Goal: Register for event/course

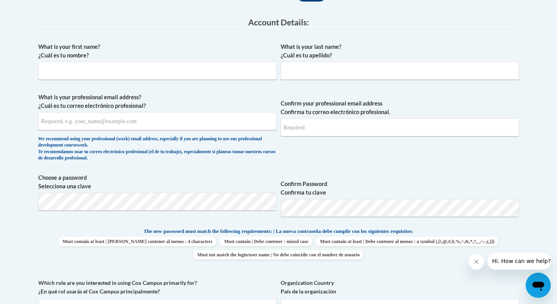
scroll to position [172, 0]
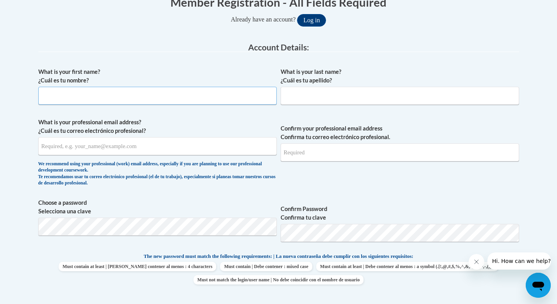
click at [130, 103] on input "What is your first name? ¿Cuál es tu nombre?" at bounding box center [157, 96] width 238 height 18
type input "Gabryela"
type input "Marquez"
type input "gabryela.marquez@rusd.org"
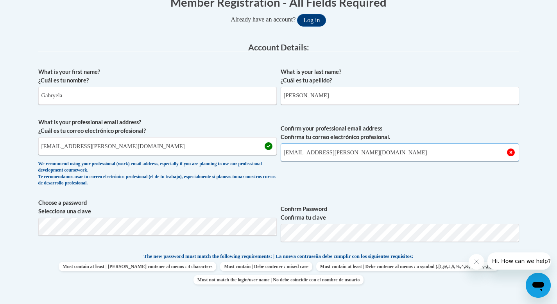
type input "gabryela.marquez@rusd.org"
click at [436, 197] on div "What is your first name? ¿Cuál es tu nombre? Gabryela What is your last name? ¿…" at bounding box center [278, 242] width 481 height 357
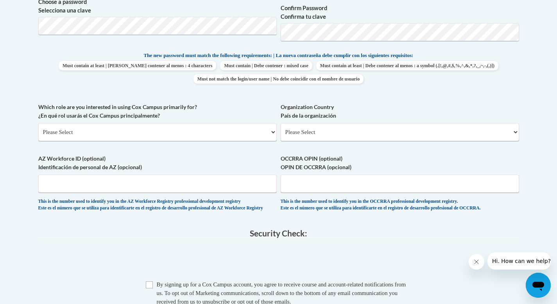
scroll to position [375, 0]
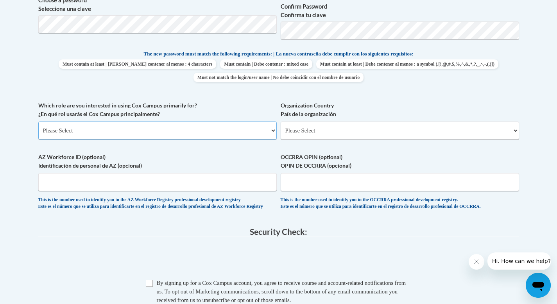
click at [267, 135] on select "Please Select College/University | Colegio/Universidad Community/Nonprofit Part…" at bounding box center [157, 131] width 238 height 18
select select "fbf2d438-af2f-41f8-98f1-81c410e29de3"
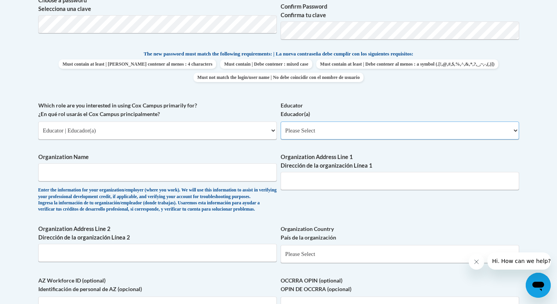
click at [331, 129] on select "Please Select Early Learning/Daycare Teacher/Family Home Care Provider | Maestr…" at bounding box center [400, 131] width 238 height 18
select select "8e40623d-54d0-45cd-9f92-5df65cd3f8cf"
click at [249, 175] on input "Organization Name" at bounding box center [157, 172] width 238 height 18
type input "Racine Unified School District"
click at [311, 188] on input "Organization Address Line 1 Dirección de la organización Línea 1" at bounding box center [400, 181] width 238 height 18
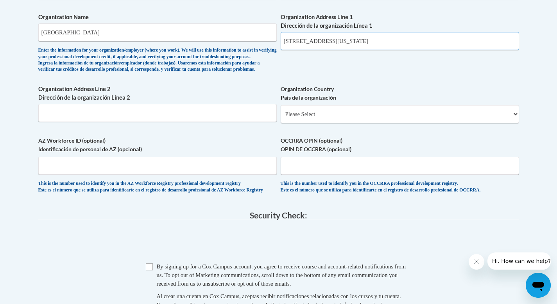
scroll to position [521, 0]
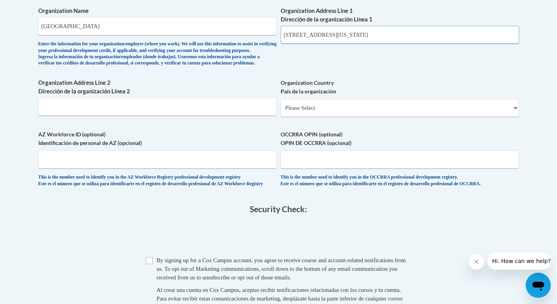
type input "3109 Mt Pleasant St, Racine Wisconsin"
click at [441, 115] on select "Please Select United States | Estados Unidos Outside of the United States | Fue…" at bounding box center [400, 108] width 238 height 18
select select "ad49bcad-a171-4b2e-b99c-48b446064914"
select select
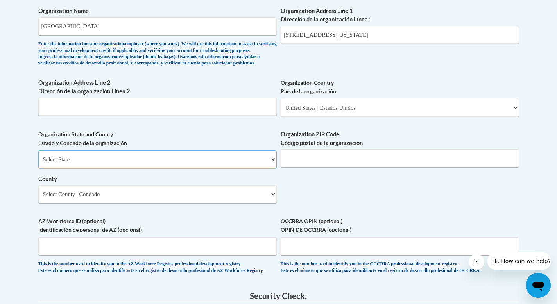
click at [256, 169] on select "Select State Alabama Alaska Arizona Arkansas California Colorado Connecticut De…" at bounding box center [157, 160] width 238 height 18
select select "Wisconsin"
click at [319, 167] on input "Organization ZIP Code Código postal de la organización" at bounding box center [400, 158] width 238 height 18
type input "53405"
click at [230, 199] on select "Select County Adams Ashland Barron Bayfield Brown Buffalo Burnett Calumet Chipp…" at bounding box center [157, 194] width 238 height 18
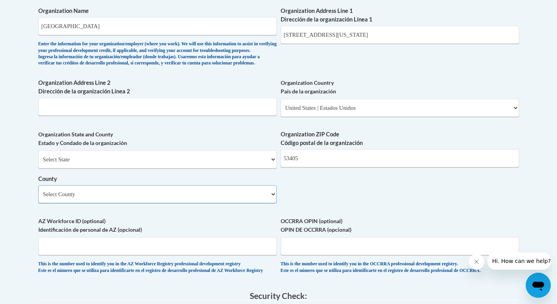
select select "Racine"
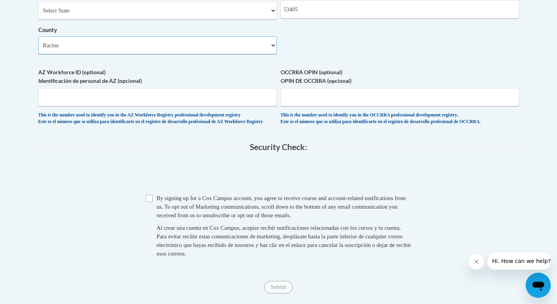
scroll to position [667, 0]
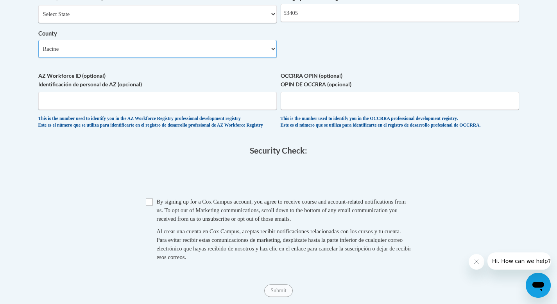
drag, startPoint x: 563, startPoint y: 100, endPoint x: 556, endPoint y: 206, distance: 106.6
click at [152, 206] on input "Checkbox" at bounding box center [149, 202] width 7 height 7
checkbox input "true"
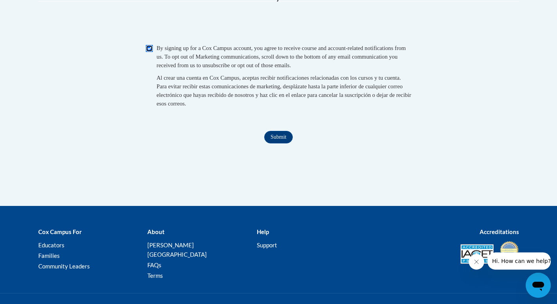
scroll to position [821, 0]
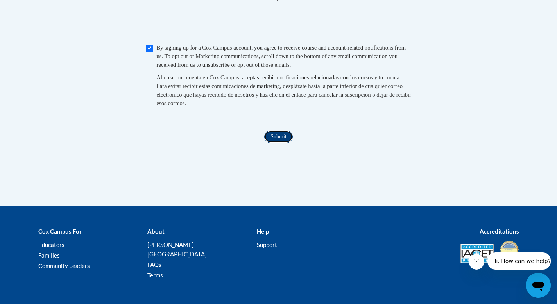
click at [276, 143] on input "Submit" at bounding box center [278, 137] width 28 height 13
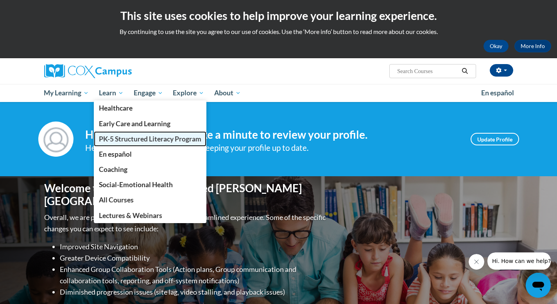
click at [123, 138] on span "PK-5 Structured Literacy Program" at bounding box center [150, 139] width 102 height 8
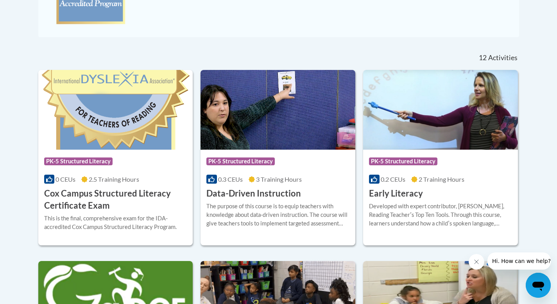
scroll to position [285, 0]
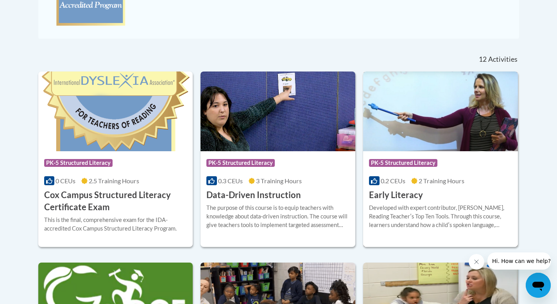
click at [482, 120] on img at bounding box center [440, 112] width 155 height 80
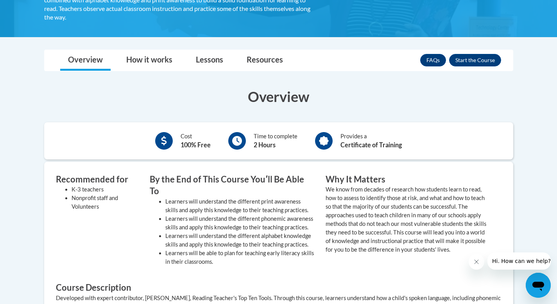
scroll to position [184, 0]
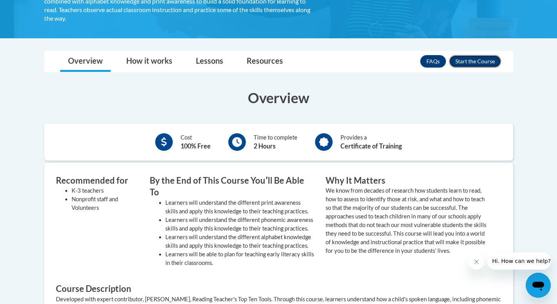
click at [491, 64] on button "Enroll" at bounding box center [475, 61] width 52 height 13
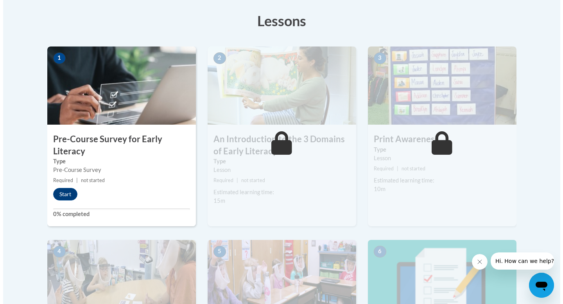
scroll to position [215, 0]
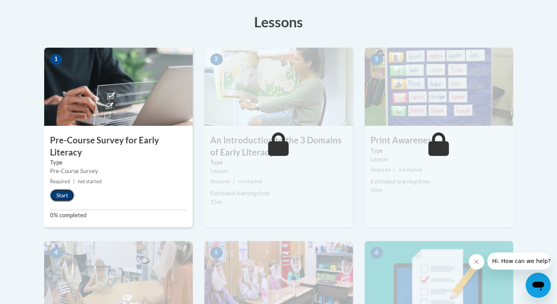
click at [67, 195] on button "Start" at bounding box center [62, 195] width 24 height 13
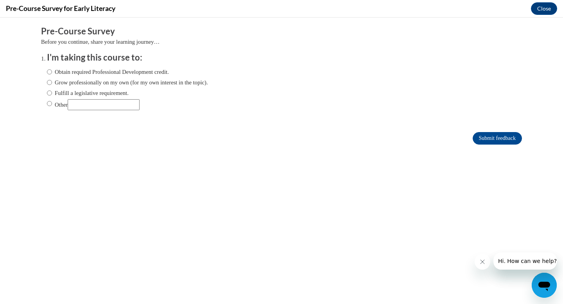
scroll to position [0, 0]
click at [47, 74] on input "Obtain required Professional Development credit." at bounding box center [49, 72] width 5 height 9
radio input "true"
click at [499, 138] on input "Submit feedback" at bounding box center [497, 138] width 49 height 13
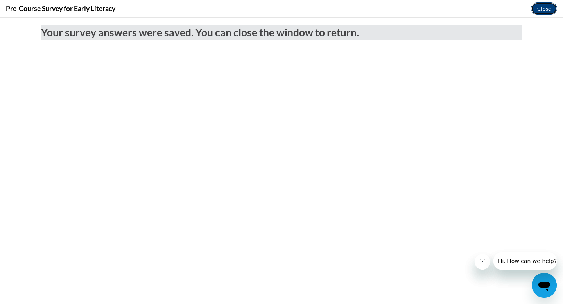
click at [551, 9] on button "Close" at bounding box center [544, 8] width 26 height 13
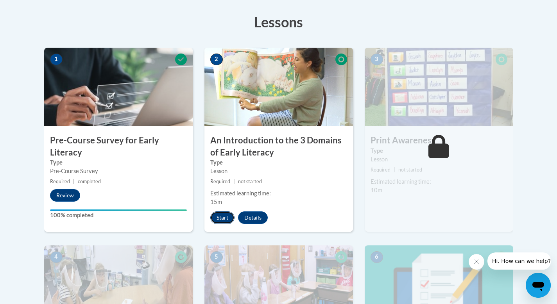
click at [219, 215] on button "Start" at bounding box center [222, 218] width 24 height 13
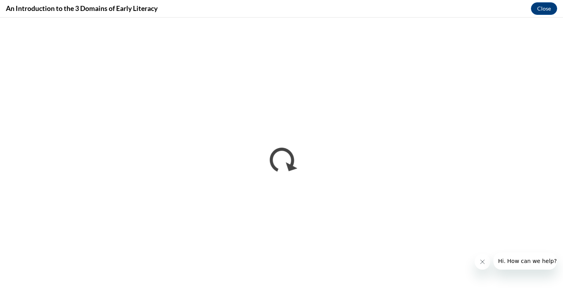
click at [481, 258] on button "Close message from company" at bounding box center [483, 262] width 16 height 16
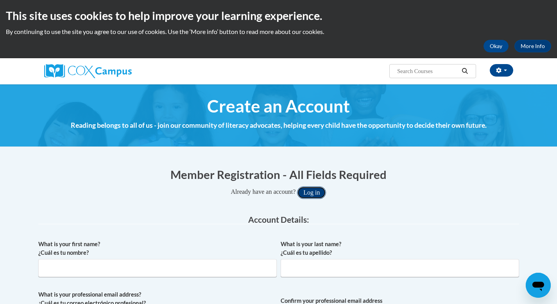
click at [307, 192] on button "Log in" at bounding box center [311, 192] width 29 height 13
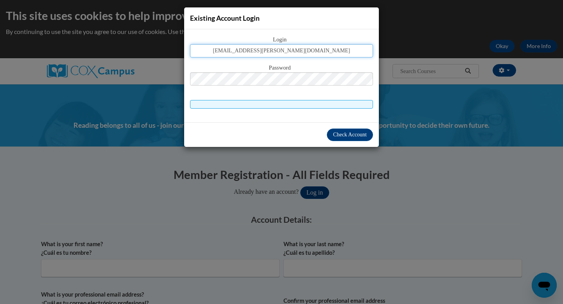
type input "gabryela.marquez@rusd.org"
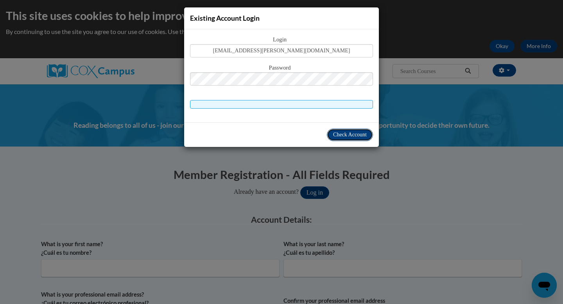
click at [356, 137] on span "Check Account" at bounding box center [350, 135] width 34 height 6
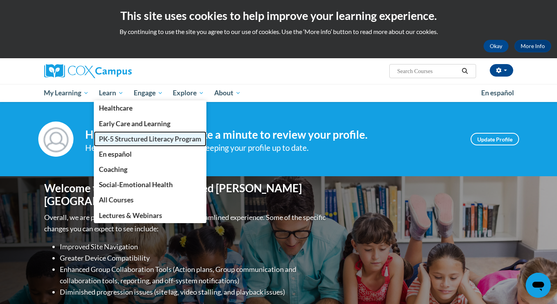
click at [114, 140] on span "PK-5 Structured Literacy Program" at bounding box center [150, 139] width 102 height 8
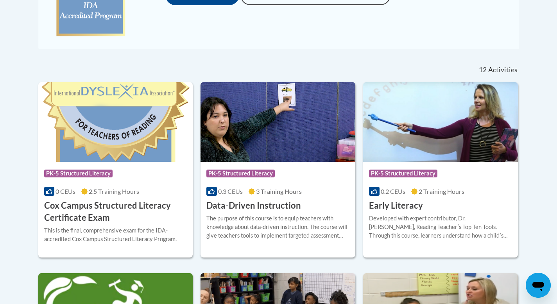
scroll to position [303, 0]
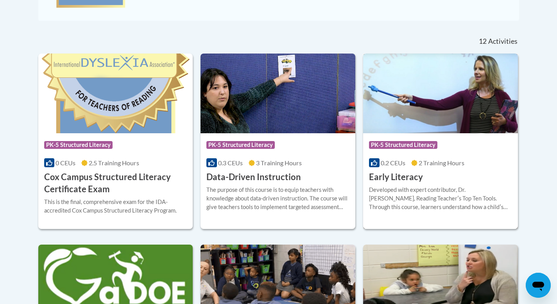
click at [464, 176] on div "Course Category: PK-5 Structured Literacy 0.2 CEUs 2 Training Hours COURSE Earl…" at bounding box center [440, 158] width 155 height 50
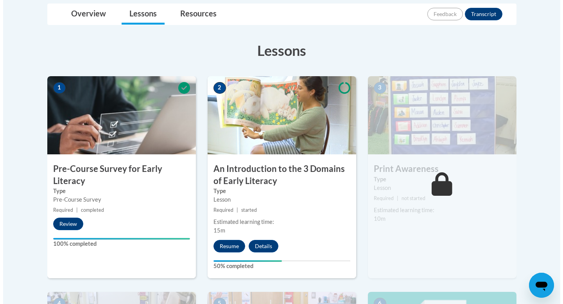
scroll to position [193, 0]
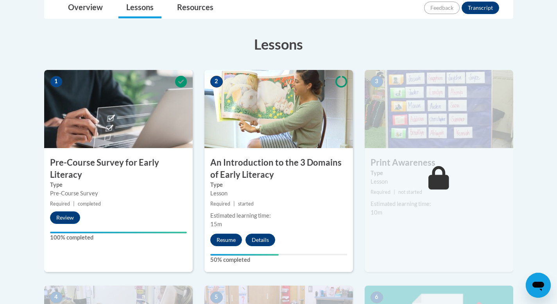
click at [309, 197] on div "Lesson" at bounding box center [278, 193] width 137 height 9
click at [224, 238] on button "Resume" at bounding box center [226, 240] width 32 height 13
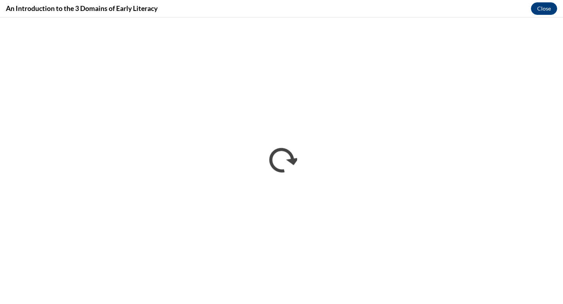
scroll to position [0, 0]
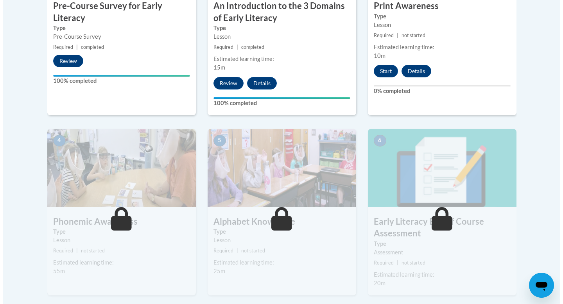
scroll to position [361, 0]
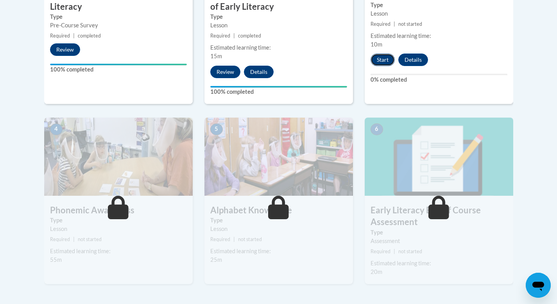
click at [387, 61] on button "Start" at bounding box center [383, 60] width 24 height 13
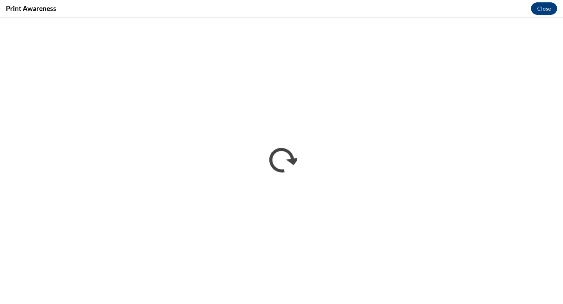
scroll to position [0, 0]
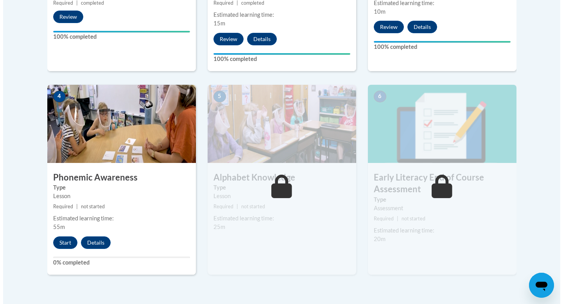
scroll to position [390, 0]
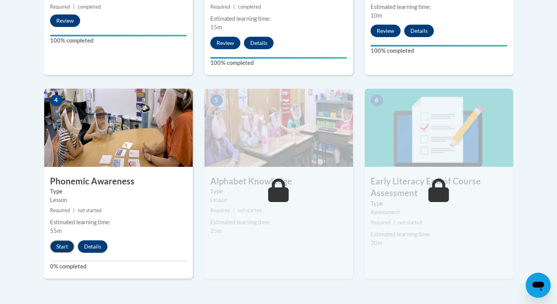
click at [65, 249] on button "Start" at bounding box center [62, 246] width 24 height 13
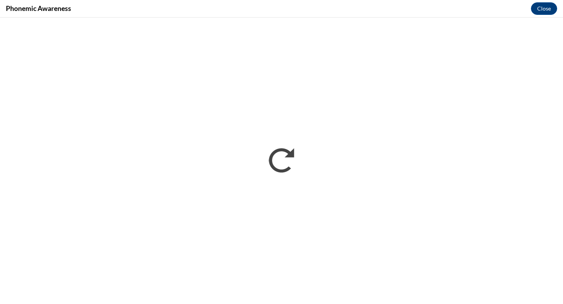
scroll to position [0, 0]
click at [251, 11] on div "Phonemic Awareness Close" at bounding box center [281, 9] width 563 height 18
click at [253, 9] on div "Phonemic Awareness Close" at bounding box center [281, 9] width 563 height 18
click at [466, 7] on div "Phonemic Awareness Close" at bounding box center [281, 9] width 563 height 18
click at [117, 9] on div "Phonemic Awareness Close" at bounding box center [281, 9] width 563 height 18
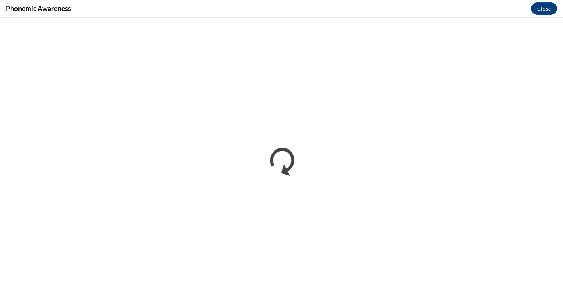
click at [71, 9] on h4 "Phonemic Awareness" at bounding box center [38, 9] width 65 height 10
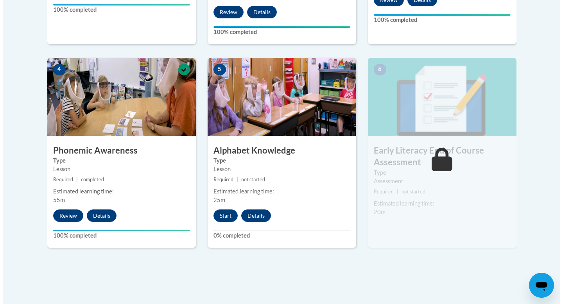
scroll to position [423, 0]
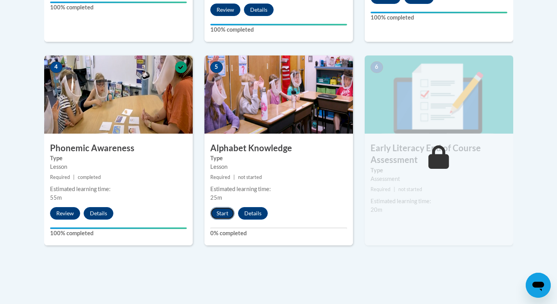
click at [231, 216] on button "Start" at bounding box center [222, 213] width 24 height 13
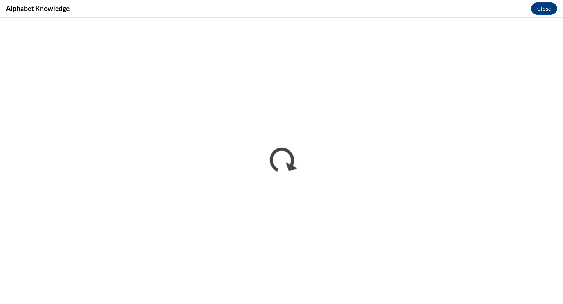
scroll to position [0, 0]
